Goal: Task Accomplishment & Management: Manage account settings

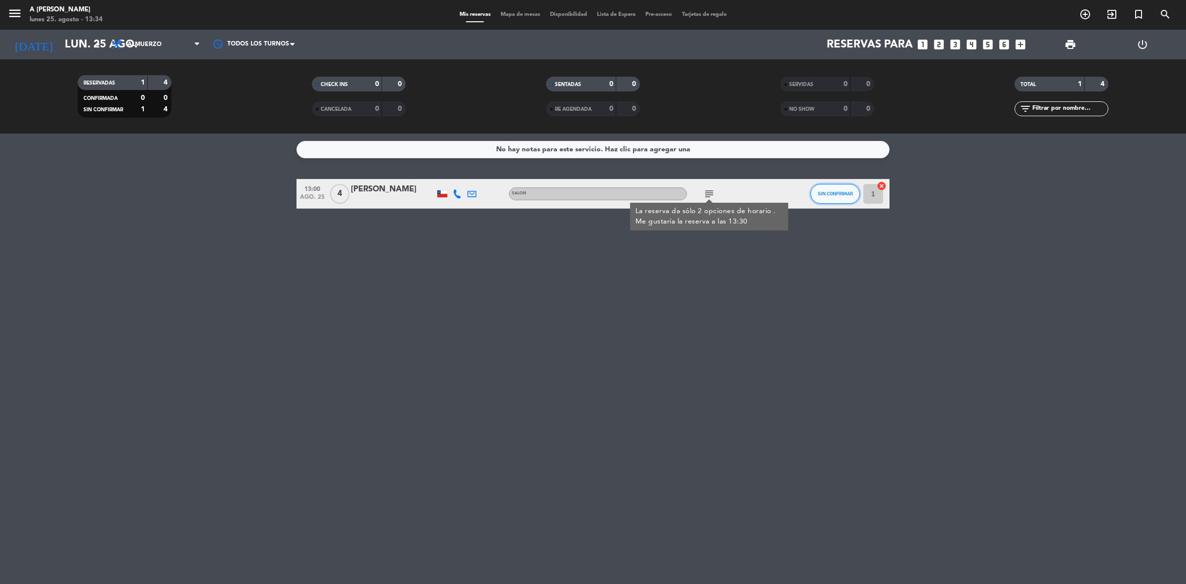
click at [838, 192] on span "SIN CONFIRMAR" at bounding box center [835, 193] width 35 height 5
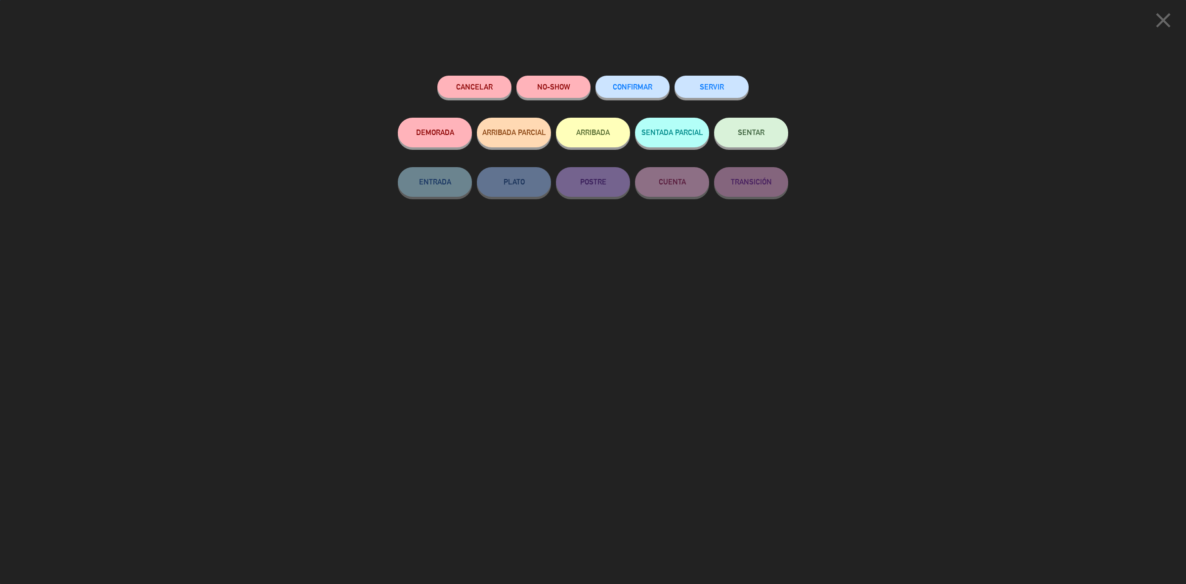
click at [608, 137] on button "ARRIBADA" at bounding box center [593, 133] width 74 height 30
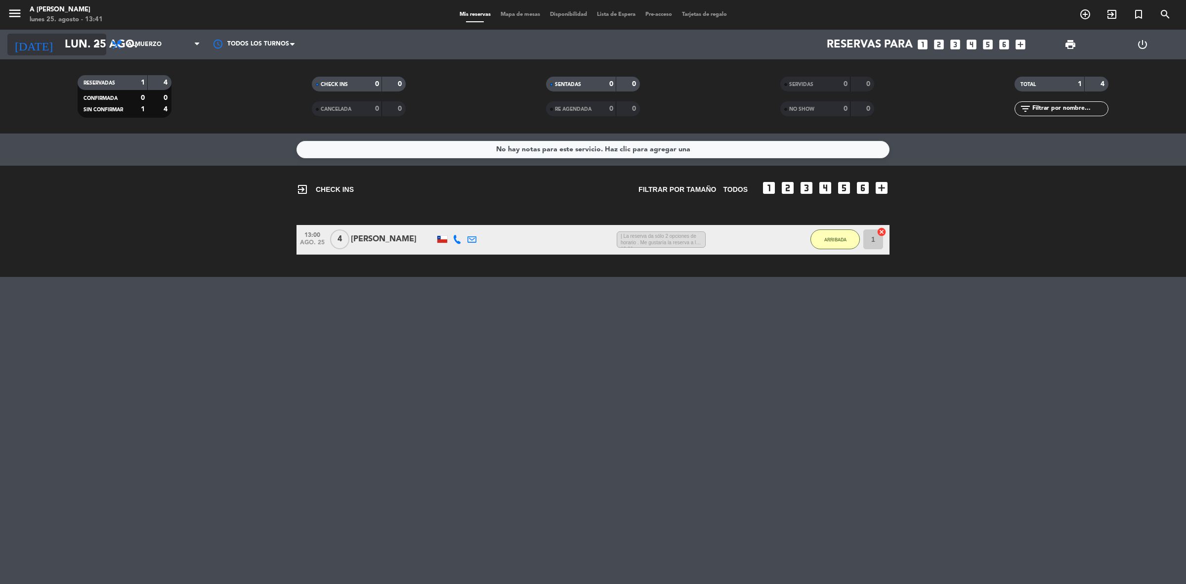
click at [93, 45] on icon "arrow_drop_down" at bounding box center [98, 45] width 12 height 12
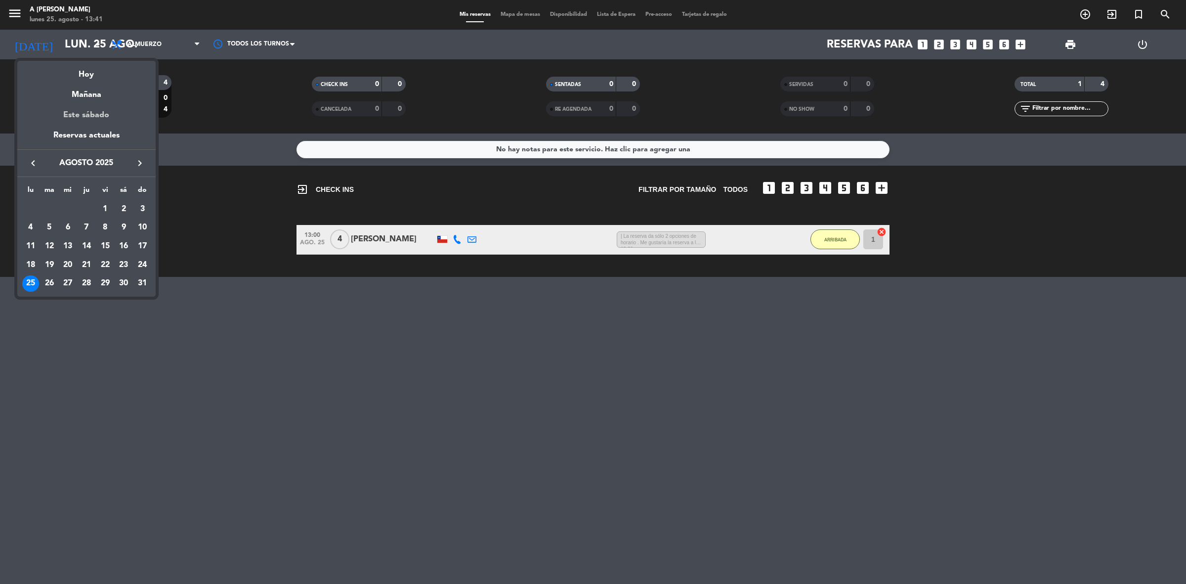
click at [92, 114] on div "Este sábado" at bounding box center [86, 115] width 138 height 28
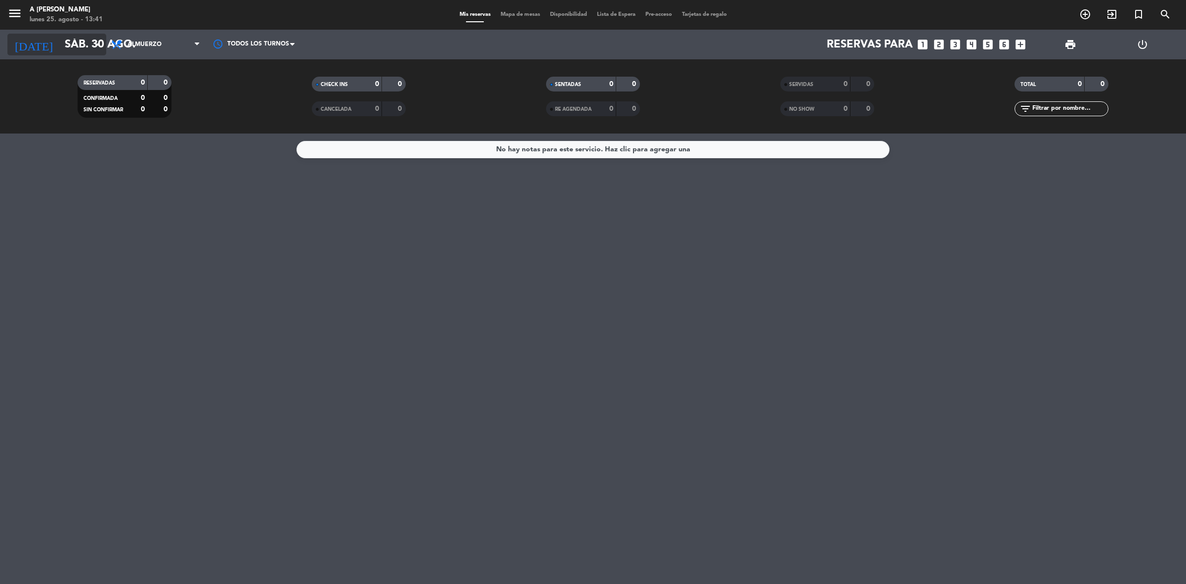
click at [90, 47] on input "sáb. 30 ago." at bounding box center [129, 45] width 138 height 22
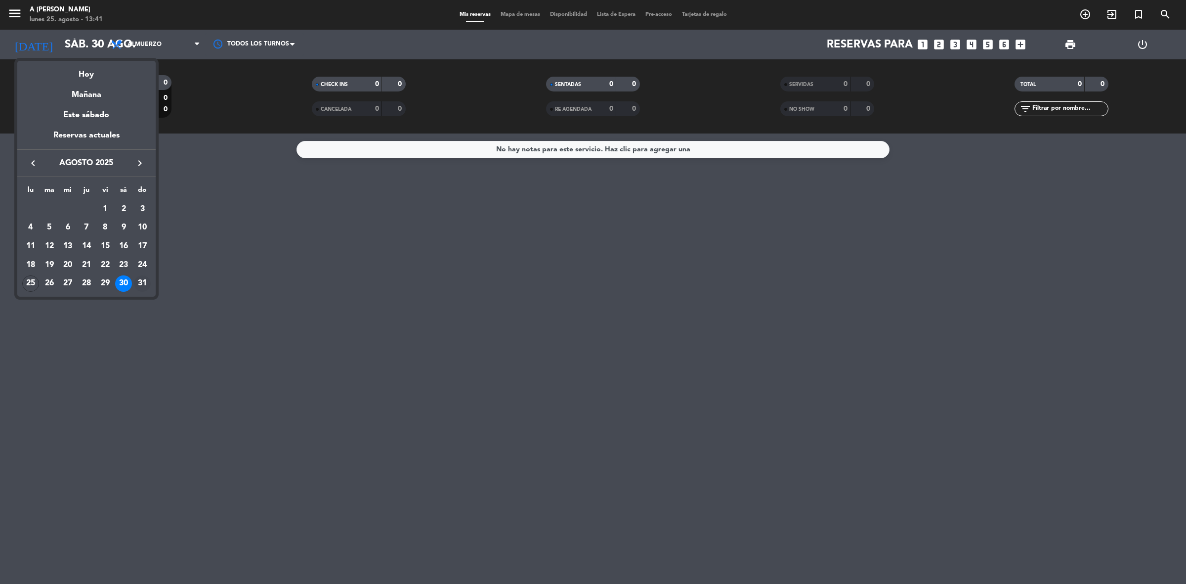
click at [144, 282] on div "31" at bounding box center [142, 283] width 17 height 17
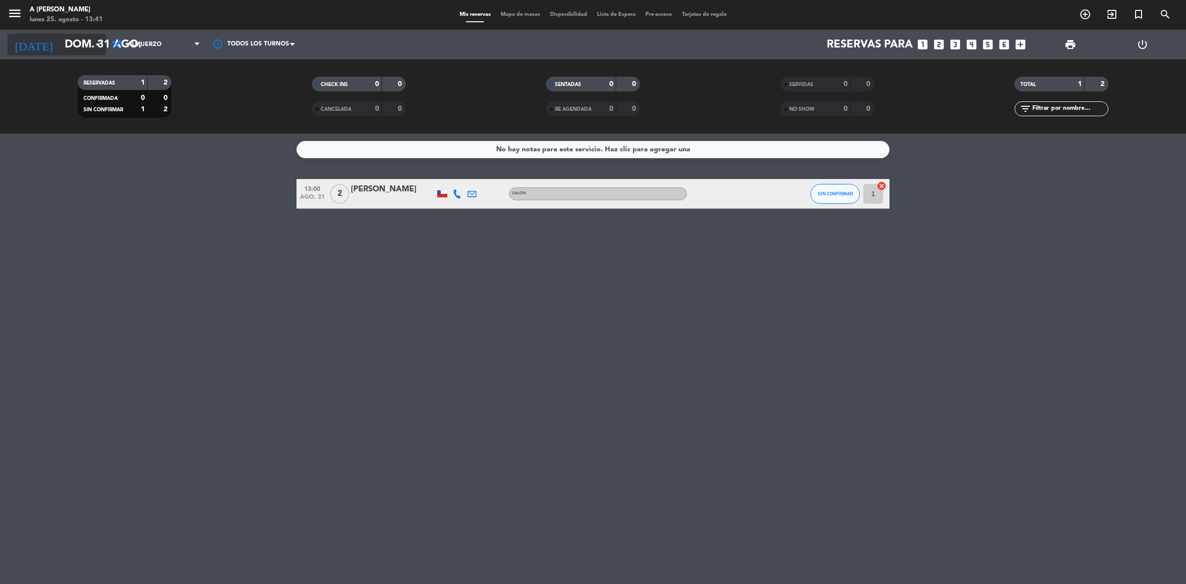
click at [82, 45] on input "dom. 31 ago." at bounding box center [129, 45] width 138 height 22
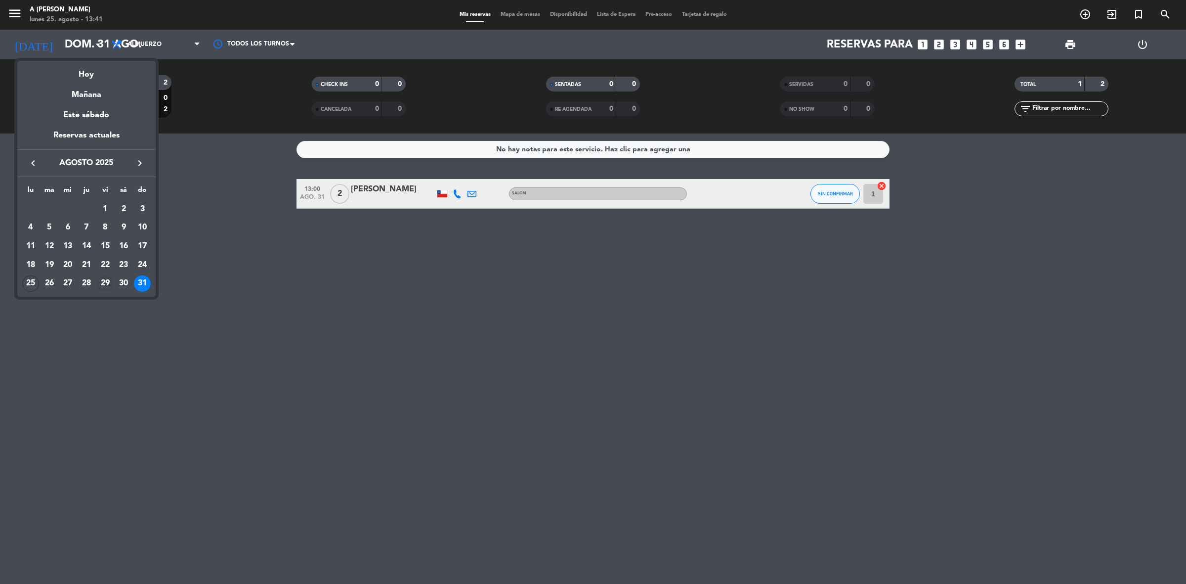
click at [104, 283] on div "29" at bounding box center [105, 283] width 17 height 17
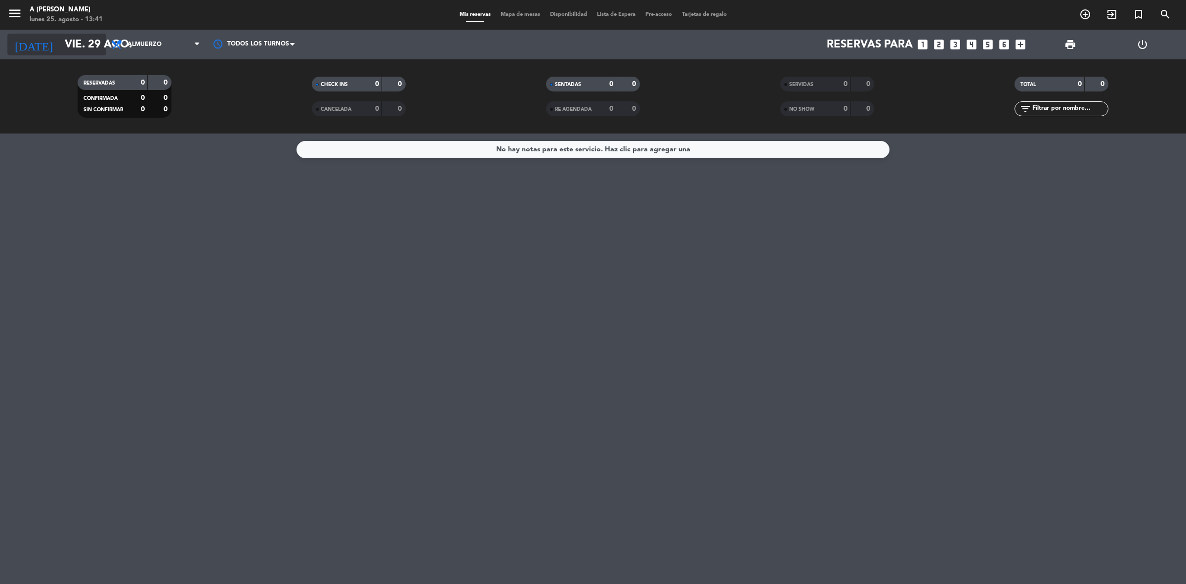
click at [80, 46] on input "vie. 29 ago." at bounding box center [129, 45] width 138 height 22
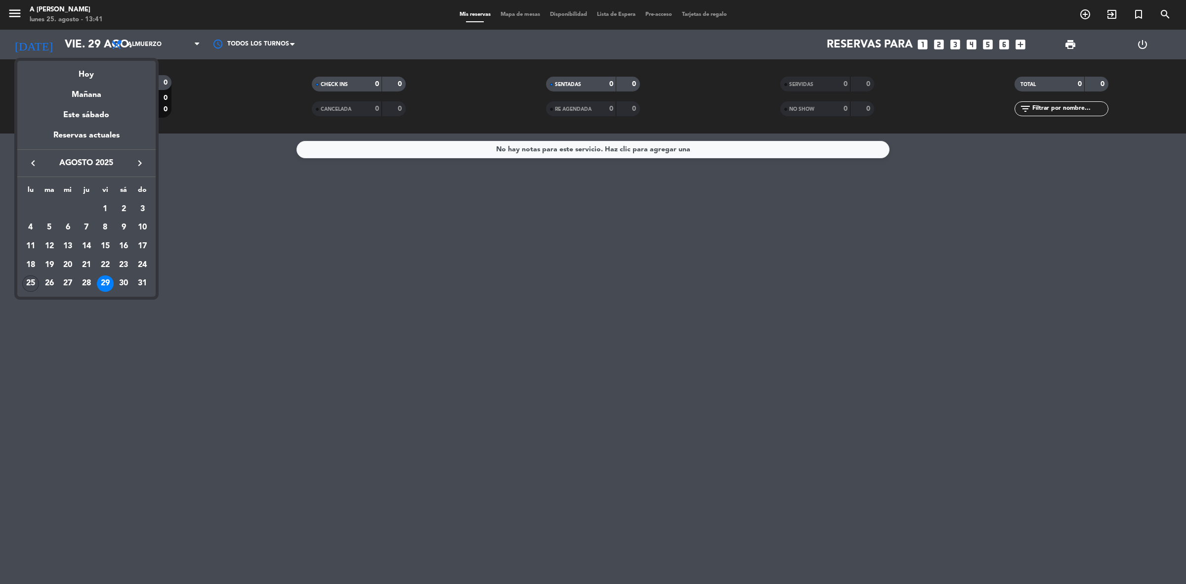
click at [35, 283] on div "25" at bounding box center [30, 283] width 17 height 17
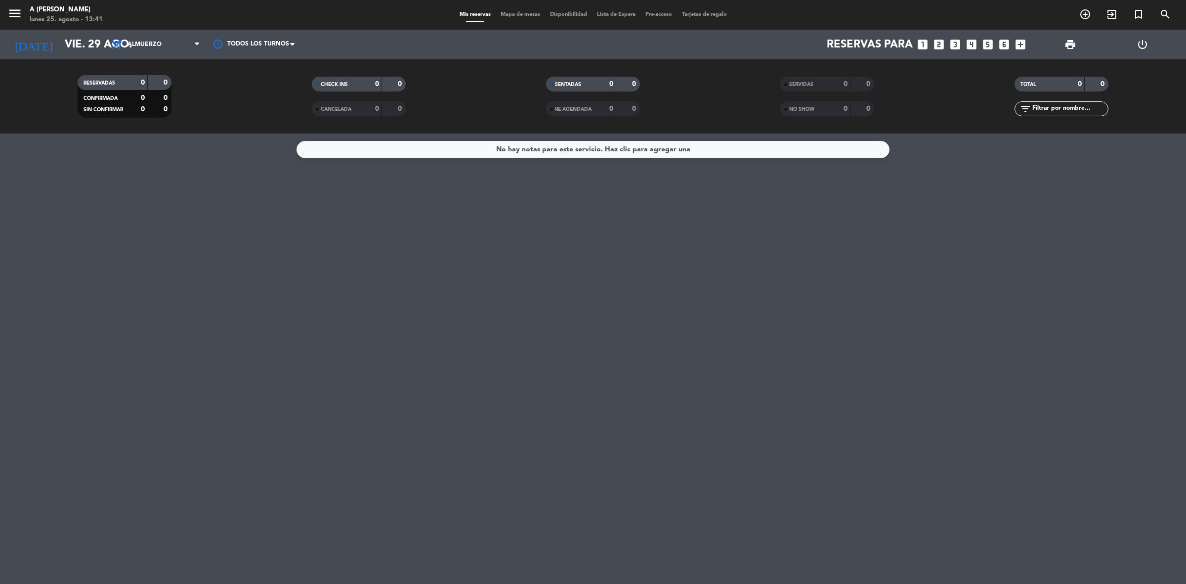
type input "lun. 25 ago."
